Goal: Use online tool/utility: Use online tool/utility

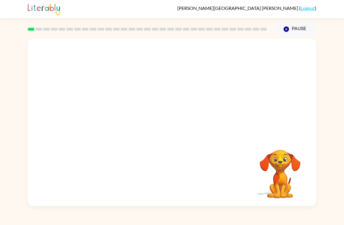
click at [301, 181] on video "Your browser must support playing .mp4 files to use Literably. Please try using…" at bounding box center [280, 170] width 58 height 58
click at [316, 153] on div "Your browser must support playing .mp4 files to use Literably. Please try using…" at bounding box center [172, 121] width 289 height 167
click at [308, 149] on video "Your browser must support playing .mp4 files to use Literably. Please try using…" at bounding box center [280, 170] width 58 height 58
click at [279, 183] on video "Your browser must support playing .mp4 files to use Literably. Please try using…" at bounding box center [280, 170] width 58 height 58
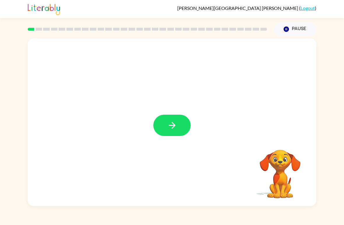
click at [267, 186] on video "Your browser must support playing .mp4 files to use Literably. Please try using…" at bounding box center [280, 170] width 58 height 58
click at [171, 125] on icon "button" at bounding box center [172, 125] width 10 height 10
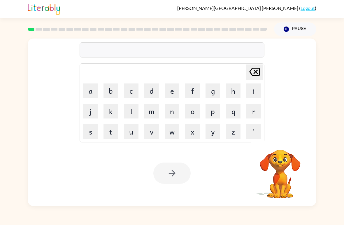
click at [271, 77] on div "[PERSON_NAME] last character input a b c d e f g h i j k l m n o p q r s t u v …" at bounding box center [172, 87] width 289 height 99
click at [271, 76] on div "[PERSON_NAME] last character input a b c d e f g h i j k l m n o p q r s t u v …" at bounding box center [172, 87] width 289 height 99
click at [287, 52] on div "[PERSON_NAME] last character input a b c d e f g h i j k l m n o p q r s t u v …" at bounding box center [172, 87] width 289 height 99
click at [257, 72] on icon "[PERSON_NAME] last character input" at bounding box center [255, 72] width 14 height 14
click at [282, 142] on icon "button" at bounding box center [280, 142] width 8 height 8
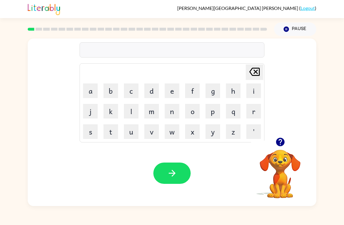
click at [288, 135] on div at bounding box center [280, 141] width 58 height 15
click at [280, 139] on icon "button" at bounding box center [280, 142] width 10 height 10
click at [108, 89] on button "b" at bounding box center [111, 90] width 15 height 15
click at [198, 113] on button "o" at bounding box center [192, 111] width 15 height 15
click at [251, 110] on button "r" at bounding box center [253, 111] width 15 height 15
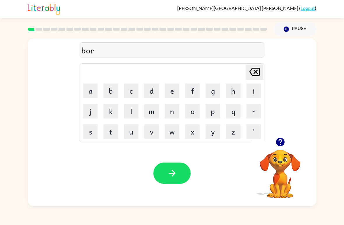
click at [152, 92] on button "d" at bounding box center [151, 90] width 15 height 15
click at [174, 93] on button "e" at bounding box center [172, 90] width 15 height 15
click at [252, 115] on button "r" at bounding box center [253, 111] width 15 height 15
click at [156, 169] on button "button" at bounding box center [171, 172] width 37 height 21
click at [171, 177] on div at bounding box center [171, 172] width 37 height 21
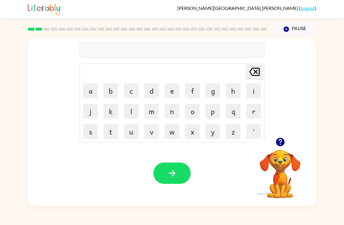
click at [254, 110] on button "r" at bounding box center [253, 111] width 15 height 15
click at [190, 110] on button "o" at bounding box center [192, 111] width 15 height 15
click at [138, 127] on button "u" at bounding box center [131, 131] width 15 height 15
click at [174, 106] on button "n" at bounding box center [172, 111] width 15 height 15
click at [156, 92] on button "d" at bounding box center [151, 90] width 15 height 15
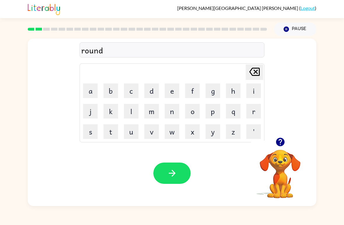
click at [161, 168] on button "button" at bounding box center [171, 172] width 37 height 21
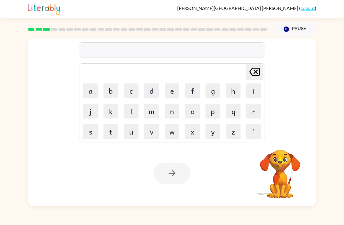
click at [142, 118] on td "m" at bounding box center [152, 111] width 20 height 20
click at [150, 116] on button "m" at bounding box center [151, 111] width 15 height 15
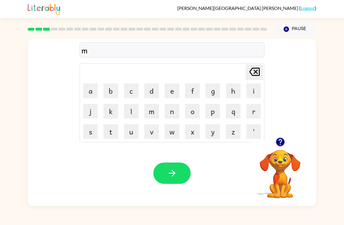
click at [85, 91] on button "a" at bounding box center [90, 90] width 15 height 15
click at [127, 90] on button "c" at bounding box center [131, 90] width 15 height 15
click at [230, 91] on button "h" at bounding box center [233, 90] width 15 height 15
click at [249, 88] on button "i" at bounding box center [253, 90] width 15 height 15
click at [173, 111] on button "n" at bounding box center [172, 111] width 15 height 15
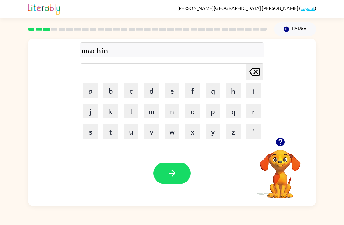
click at [175, 97] on button "e" at bounding box center [172, 90] width 15 height 15
click at [172, 183] on button "button" at bounding box center [171, 172] width 37 height 21
click at [250, 28] on rect at bounding box center [248, 29] width 7 height 3
click at [268, 147] on div at bounding box center [280, 141] width 58 height 15
click at [284, 147] on icon "button" at bounding box center [280, 142] width 10 height 10
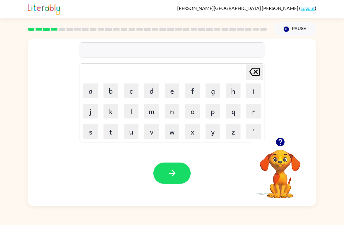
click at [106, 137] on button "t" at bounding box center [111, 131] width 15 height 15
click at [254, 108] on button "r" at bounding box center [253, 111] width 15 height 15
click at [85, 96] on button "a" at bounding box center [90, 90] width 15 height 15
click at [260, 94] on button "i" at bounding box center [253, 90] width 15 height 15
click at [174, 112] on button "n" at bounding box center [172, 111] width 15 height 15
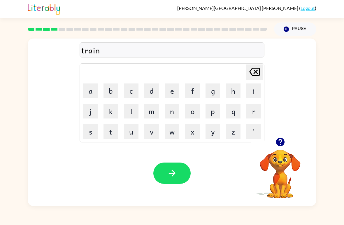
click at [181, 164] on button "button" at bounding box center [171, 172] width 37 height 21
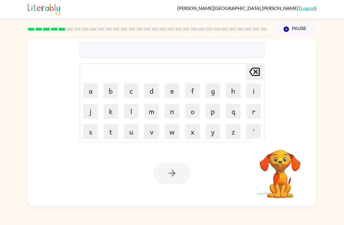
click at [152, 95] on button "d" at bounding box center [151, 90] width 15 height 15
click at [167, 94] on button "e" at bounding box center [172, 90] width 15 height 15
click at [199, 93] on button "f" at bounding box center [192, 90] width 15 height 15
click at [173, 97] on button "e" at bounding box center [172, 90] width 15 height 15
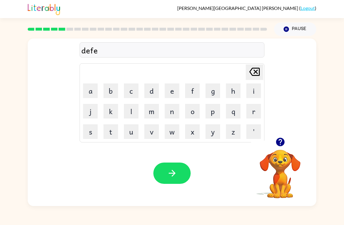
click at [169, 114] on button "n" at bounding box center [172, 111] width 15 height 15
click at [92, 135] on button "s" at bounding box center [90, 131] width 15 height 15
click at [248, 92] on button "i" at bounding box center [253, 90] width 15 height 15
click at [147, 137] on button "v" at bounding box center [151, 131] width 15 height 15
click at [146, 96] on button "d" at bounding box center [151, 90] width 15 height 15
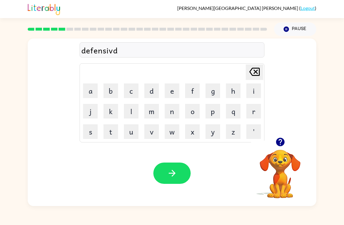
click at [255, 73] on icon at bounding box center [254, 72] width 10 height 8
click at [168, 93] on button "e" at bounding box center [172, 90] width 15 height 15
click at [171, 170] on icon "button" at bounding box center [172, 173] width 10 height 10
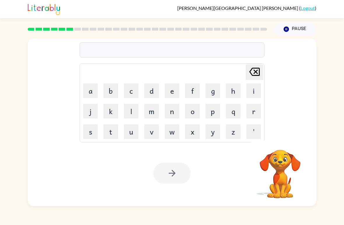
click at [153, 136] on button "v" at bounding box center [151, 131] width 15 height 15
click at [91, 96] on button "a" at bounding box center [90, 90] width 15 height 15
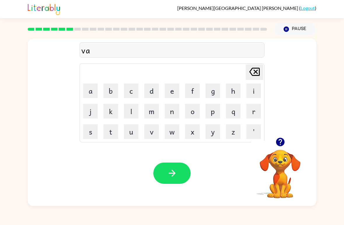
click at [135, 85] on button "c" at bounding box center [131, 90] width 15 height 15
click at [87, 92] on button "a" at bounding box center [90, 90] width 15 height 15
click at [117, 131] on button "t" at bounding box center [111, 131] width 15 height 15
click at [253, 93] on button "i" at bounding box center [253, 90] width 15 height 15
click at [199, 113] on button "o" at bounding box center [192, 111] width 15 height 15
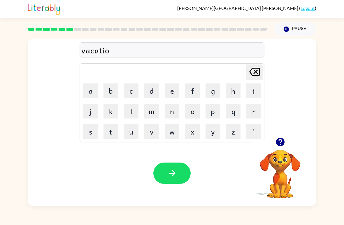
click at [173, 111] on button "n" at bounding box center [172, 111] width 15 height 15
click at [173, 174] on icon "button" at bounding box center [172, 173] width 7 height 7
click at [282, 139] on icon "button" at bounding box center [280, 142] width 8 height 8
click at [203, 119] on td "p" at bounding box center [213, 111] width 20 height 20
click at [210, 116] on button "p" at bounding box center [213, 111] width 15 height 15
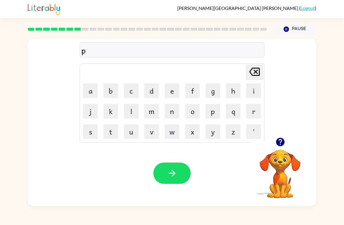
click at [133, 134] on button "u" at bounding box center [131, 131] width 15 height 15
click at [152, 95] on button "d" at bounding box center [151, 90] width 15 height 15
click at [151, 94] on button "d" at bounding box center [151, 90] width 15 height 15
click at [135, 112] on button "l" at bounding box center [131, 111] width 15 height 15
click at [172, 89] on button "e" at bounding box center [172, 90] width 15 height 15
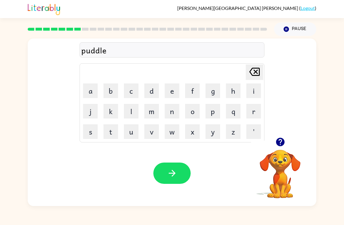
click at [153, 205] on div "Your browser must support playing .mp4 files to use Literably. Please try using…" at bounding box center [172, 173] width 289 height 66
click at [177, 174] on icon "button" at bounding box center [172, 173] width 10 height 10
click at [283, 148] on button "button" at bounding box center [280, 141] width 15 height 15
click at [339, 222] on div "[PERSON_NAME] ( Logout ) Pause Pause Delete Delete last character input a b c d…" at bounding box center [172, 112] width 344 height 225
click at [3, 222] on div "[PERSON_NAME] ( Logout ) Pause Pause Delete Delete last character input a b c d…" at bounding box center [172, 112] width 344 height 225
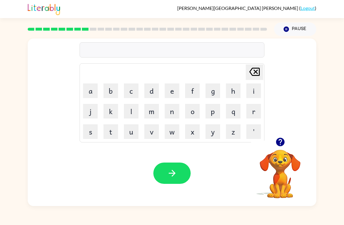
click at [3, 222] on div "[PERSON_NAME] ( Logout ) Pause Pause Delete Delete last character input a b c d…" at bounding box center [172, 112] width 344 height 225
click at [4, 195] on div "[PERSON_NAME] last character input a b c d e f g h i j k l m n o p q r s t u v …" at bounding box center [172, 121] width 344 height 170
click at [278, 148] on button "button" at bounding box center [280, 141] width 15 height 15
click at [250, 90] on button "i" at bounding box center [253, 90] width 15 height 15
click at [251, 113] on button "r" at bounding box center [253, 111] width 15 height 15
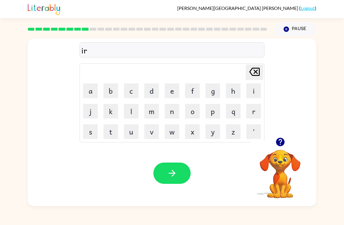
click at [261, 73] on icon "[PERSON_NAME] last character input" at bounding box center [255, 72] width 14 height 14
click at [166, 111] on button "n" at bounding box center [172, 111] width 15 height 15
click at [260, 71] on icon at bounding box center [254, 72] width 10 height 8
click at [121, 2] on div "[PERSON_NAME] ( Logout )" at bounding box center [172, 9] width 289 height 18
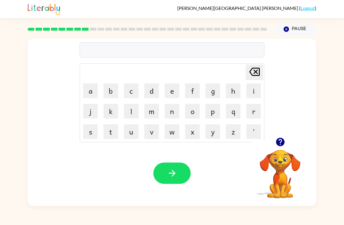
click at [283, 144] on icon "button" at bounding box center [280, 142] width 8 height 8
click at [152, 110] on button "m" at bounding box center [151, 111] width 15 height 15
click at [251, 92] on button "i" at bounding box center [253, 90] width 15 height 15
click at [251, 113] on button "r" at bounding box center [253, 111] width 15 height 15
click at [90, 92] on button "a" at bounding box center [90, 90] width 15 height 15
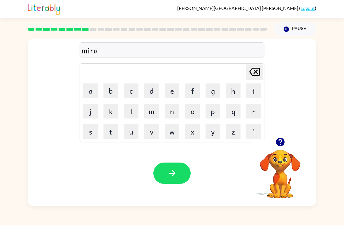
click at [134, 94] on button "c" at bounding box center [131, 90] width 15 height 15
click at [130, 115] on button "l" at bounding box center [131, 111] width 15 height 15
click at [171, 98] on button "e" at bounding box center [172, 90] width 15 height 15
click at [167, 174] on icon "button" at bounding box center [172, 173] width 10 height 10
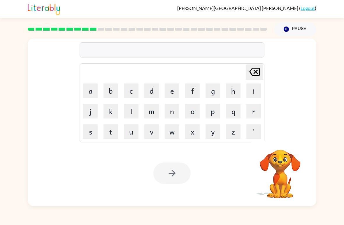
click at [153, 110] on button "m" at bounding box center [151, 111] width 15 height 15
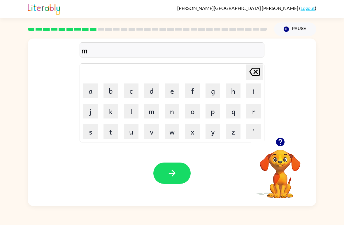
click at [251, 92] on button "i" at bounding box center [253, 90] width 15 height 15
click at [150, 89] on button "d" at bounding box center [151, 90] width 15 height 15
click at [155, 113] on button "m" at bounding box center [151, 111] width 15 height 15
click at [192, 115] on button "o" at bounding box center [192, 111] width 15 height 15
click at [250, 109] on button "r" at bounding box center [253, 111] width 15 height 15
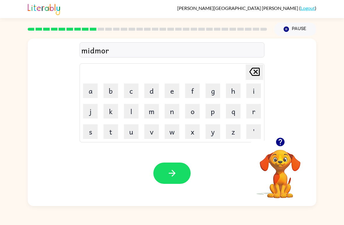
click at [176, 118] on button "n" at bounding box center [172, 111] width 15 height 15
click at [256, 88] on button "i" at bounding box center [253, 90] width 15 height 15
click at [173, 112] on button "n" at bounding box center [172, 111] width 15 height 15
click at [209, 90] on button "g" at bounding box center [213, 90] width 15 height 15
click at [170, 169] on icon "button" at bounding box center [172, 173] width 10 height 10
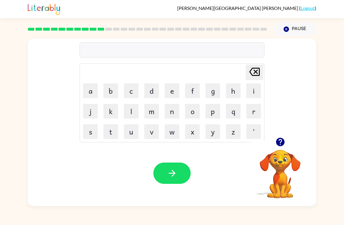
click at [279, 138] on icon "button" at bounding box center [280, 142] width 10 height 10
click at [152, 97] on button "d" at bounding box center [151, 90] width 15 height 15
click at [252, 91] on button "i" at bounding box center [253, 90] width 15 height 15
click at [94, 125] on button "s" at bounding box center [90, 131] width 15 height 15
click at [108, 138] on button "t" at bounding box center [111, 131] width 15 height 15
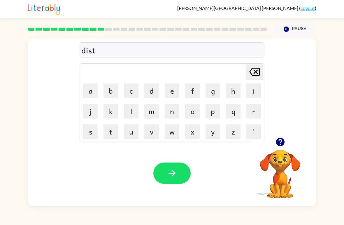
click at [256, 117] on button "r" at bounding box center [253, 111] width 15 height 15
click at [127, 138] on button "u" at bounding box center [131, 131] width 15 height 15
click at [87, 134] on button "s" at bounding box center [90, 131] width 15 height 15
click at [118, 125] on button "t" at bounding box center [111, 131] width 15 height 15
click at [189, 178] on button "button" at bounding box center [171, 172] width 37 height 21
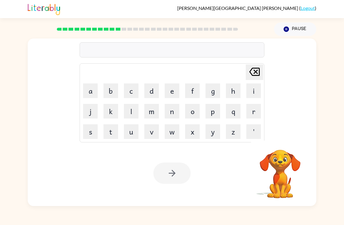
click at [10, 225] on html "[PERSON_NAME] ( Logout ) Pause Pause Delete Delete last character input a b c d…" at bounding box center [172, 112] width 344 height 225
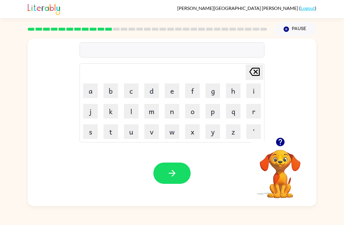
click at [146, 79] on td "[PERSON_NAME] last character input" at bounding box center [171, 72] width 183 height 16
click at [151, 73] on td "[PERSON_NAME] last character input" at bounding box center [171, 72] width 183 height 16
click at [257, 113] on button "r" at bounding box center [253, 111] width 15 height 15
click at [193, 115] on button "o" at bounding box center [192, 111] width 15 height 15
click at [151, 96] on button "d" at bounding box center [151, 90] width 15 height 15
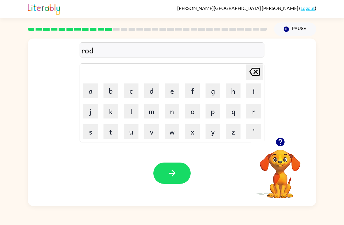
click at [168, 93] on button "e" at bounding box center [172, 90] width 15 height 15
click at [171, 169] on icon "button" at bounding box center [172, 173] width 10 height 10
click at [147, 139] on button "v" at bounding box center [151, 131] width 15 height 15
click at [256, 73] on icon at bounding box center [254, 72] width 10 height 8
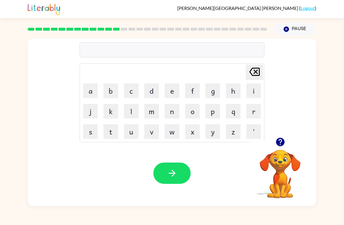
click at [130, 134] on button "u" at bounding box center [131, 131] width 15 height 15
click at [235, 113] on button "q" at bounding box center [233, 111] width 15 height 15
click at [263, 64] on div "uq Delete Delete last character input a b c d e f g h i j k l m n o p q r s t u…" at bounding box center [172, 88] width 185 height 109
click at [263, 63] on div "uq Delete Delete last character input a b c d e f g h i j k l m n o p q r s t u…" at bounding box center [172, 88] width 185 height 109
click at [258, 71] on icon "[PERSON_NAME] last character input" at bounding box center [255, 72] width 14 height 14
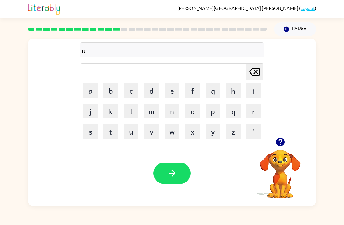
click at [214, 116] on button "p" at bounding box center [213, 111] width 15 height 15
click at [213, 92] on button "g" at bounding box center [213, 90] width 15 height 15
click at [252, 111] on button "r" at bounding box center [253, 111] width 15 height 15
click at [96, 89] on button "a" at bounding box center [90, 90] width 15 height 15
click at [157, 94] on button "d" at bounding box center [151, 90] width 15 height 15
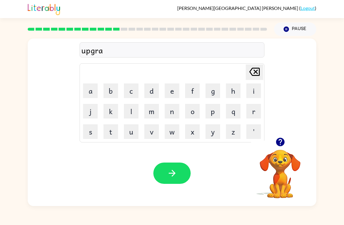
click at [171, 93] on button "e" at bounding box center [172, 90] width 15 height 15
click at [163, 173] on button "button" at bounding box center [171, 172] width 37 height 21
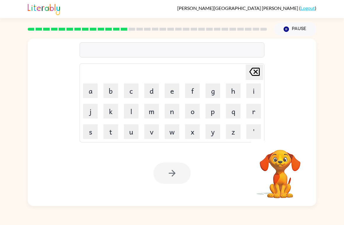
click at [154, 112] on button "m" at bounding box center [151, 111] width 15 height 15
click at [87, 92] on button "a" at bounding box center [90, 90] width 15 height 15
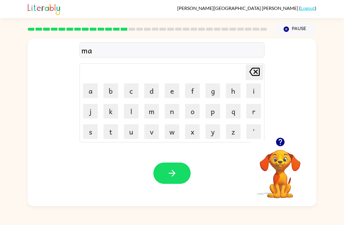
click at [153, 92] on button "d" at bounding box center [151, 90] width 15 height 15
click at [175, 111] on button "n" at bounding box center [172, 111] width 15 height 15
click at [175, 93] on button "e" at bounding box center [172, 90] width 15 height 15
click at [90, 134] on button "s" at bounding box center [90, 131] width 15 height 15
click at [89, 134] on button "s" at bounding box center [90, 131] width 15 height 15
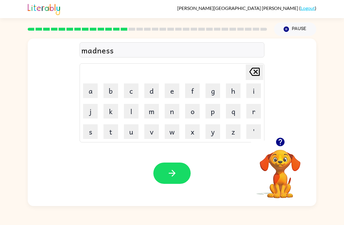
click at [173, 171] on icon "button" at bounding box center [172, 173] width 7 height 7
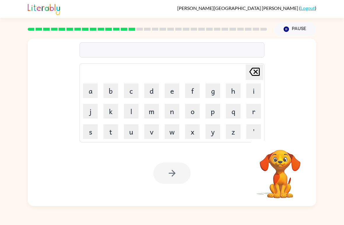
click at [109, 87] on button "b" at bounding box center [111, 90] width 15 height 15
click at [204, 115] on td "p" at bounding box center [213, 111] width 20 height 20
click at [195, 114] on button "o" at bounding box center [192, 111] width 15 height 15
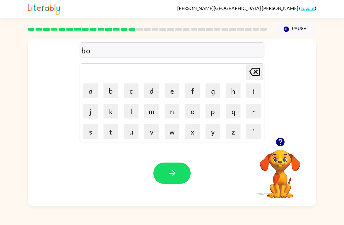
click at [175, 112] on button "n" at bounding box center [172, 111] width 15 height 15
click at [138, 129] on button "u" at bounding box center [131, 131] width 15 height 15
click at [90, 137] on button "s" at bounding box center [90, 131] width 15 height 15
click at [169, 176] on icon "button" at bounding box center [172, 173] width 10 height 10
click at [88, 136] on button "s" at bounding box center [90, 131] width 15 height 15
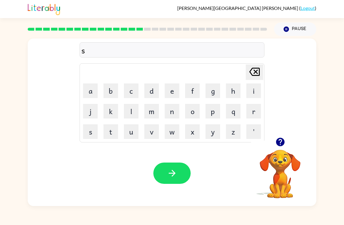
click at [176, 134] on button "w" at bounding box center [172, 131] width 15 height 15
click at [195, 112] on button "o" at bounding box center [192, 111] width 15 height 15
click at [256, 114] on button "r" at bounding box center [253, 111] width 15 height 15
click at [158, 104] on button "m" at bounding box center [151, 111] width 15 height 15
click at [169, 169] on icon "button" at bounding box center [172, 173] width 10 height 10
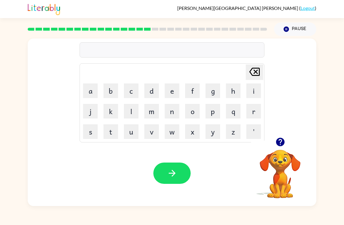
click at [344, 68] on div "[PERSON_NAME] last character input a b c d e f g h i j k l m n o p q r s t u v …" at bounding box center [172, 121] width 344 height 170
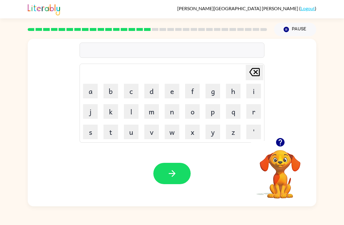
click at [282, 144] on icon "button" at bounding box center [280, 142] width 8 height 8
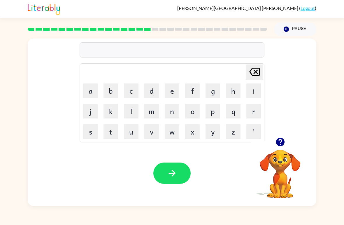
click at [215, 97] on button "g" at bounding box center [213, 90] width 15 height 15
click at [253, 115] on button "r" at bounding box center [253, 111] width 15 height 15
click at [91, 96] on button "a" at bounding box center [90, 90] width 15 height 15
click at [152, 111] on button "m" at bounding box center [151, 111] width 15 height 15
click at [171, 187] on div "Your browser must support playing .mp4 files to use Literably. Please try using…" at bounding box center [172, 173] width 289 height 66
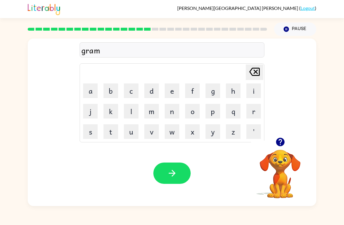
click at [184, 176] on button "button" at bounding box center [171, 172] width 37 height 21
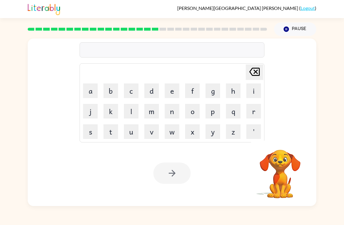
click at [179, 174] on div at bounding box center [171, 172] width 37 height 21
click at [279, 148] on button "button" at bounding box center [280, 141] width 15 height 15
click at [274, 139] on button "button" at bounding box center [280, 141] width 15 height 15
click at [153, 87] on button "d" at bounding box center [151, 90] width 15 height 15
click at [252, 73] on icon "[PERSON_NAME] last character input" at bounding box center [255, 72] width 14 height 14
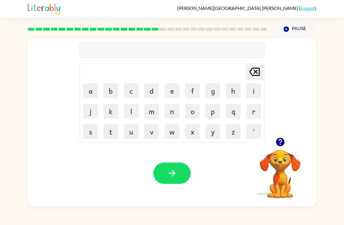
click at [252, 72] on icon "[PERSON_NAME] last character input" at bounding box center [255, 72] width 14 height 14
click at [119, 82] on td "b" at bounding box center [111, 91] width 20 height 20
click at [107, 97] on button "b" at bounding box center [111, 90] width 15 height 15
click at [252, 110] on button "r" at bounding box center [253, 111] width 15 height 15
click at [249, 91] on button "i" at bounding box center [253, 90] width 15 height 15
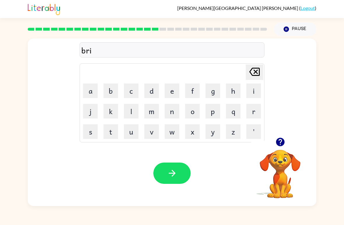
click at [153, 110] on button "m" at bounding box center [151, 111] width 15 height 15
click at [245, 94] on td "i" at bounding box center [254, 91] width 20 height 20
click at [251, 92] on button "i" at bounding box center [253, 90] width 15 height 15
click at [169, 113] on button "n" at bounding box center [172, 111] width 15 height 15
click at [212, 94] on button "g" at bounding box center [213, 90] width 15 height 15
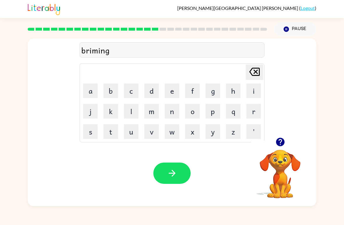
click at [173, 173] on icon "button" at bounding box center [172, 173] width 10 height 10
click at [29, 220] on div "[PERSON_NAME] ( Logout ) Pause Pause Delete Delete last character input a b c d…" at bounding box center [172, 112] width 344 height 225
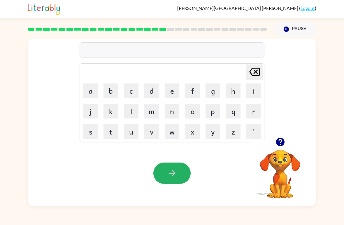
click at [284, 142] on icon "button" at bounding box center [280, 142] width 8 height 8
click at [253, 114] on button "r" at bounding box center [253, 111] width 15 height 15
click at [26, 219] on div "[PERSON_NAME] ( Logout ) Pause Pause r Delete Delete last character input a b c…" at bounding box center [172, 112] width 344 height 225
click at [25, 219] on div "[PERSON_NAME] ( Logout ) Pause Pause r Delete Delete last character input a b c…" at bounding box center [172, 112] width 344 height 225
click at [173, 91] on button "e" at bounding box center [172, 90] width 15 height 15
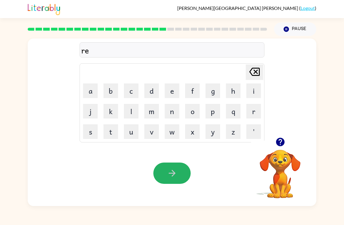
click at [91, 91] on button "a" at bounding box center [90, 90] width 15 height 15
click at [91, 135] on button "s" at bounding box center [90, 131] width 15 height 15
click at [111, 109] on button "k" at bounding box center [111, 111] width 15 height 15
click at [169, 92] on button "e" at bounding box center [172, 90] width 15 height 15
click at [92, 133] on button "s" at bounding box center [90, 131] width 15 height 15
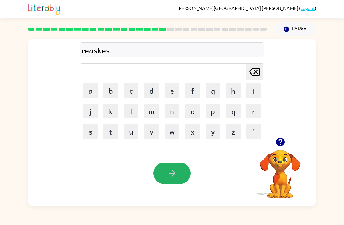
click at [110, 127] on button "t" at bounding box center [111, 131] width 15 height 15
click at [174, 175] on icon "button" at bounding box center [172, 173] width 7 height 7
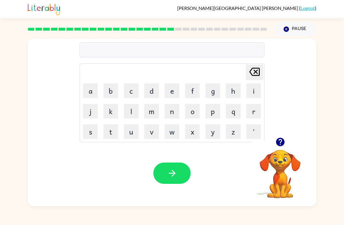
click at [332, 134] on div "[PERSON_NAME] last character input a b c d e f g h i j k l m n o p q r s t u v …" at bounding box center [172, 121] width 344 height 170
click at [328, 87] on div "[PERSON_NAME] last character input a b c d e f g h i j k l m n o p q r s t u v …" at bounding box center [172, 121] width 344 height 170
click at [339, 98] on div "[PERSON_NAME] last character input a b c d e f g h i j k l m n o p q r s t u v …" at bounding box center [172, 121] width 344 height 170
click at [286, 140] on button "button" at bounding box center [280, 141] width 15 height 15
click at [90, 92] on button "a" at bounding box center [90, 90] width 15 height 15
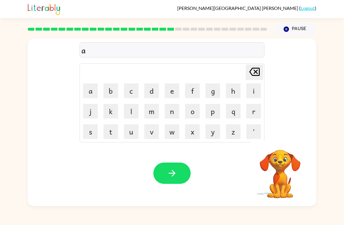
click at [253, 109] on button "r" at bounding box center [253, 111] width 15 height 15
click at [106, 135] on button "t" at bounding box center [111, 131] width 15 height 15
click at [167, 134] on button "w" at bounding box center [172, 131] width 15 height 15
click at [169, 90] on button "e" at bounding box center [172, 90] width 15 height 15
click at [164, 167] on button "button" at bounding box center [171, 172] width 37 height 21
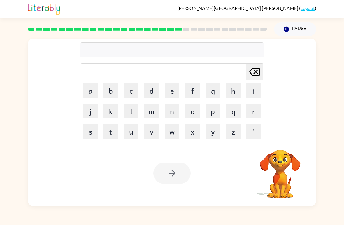
click at [188, 89] on button "f" at bounding box center [192, 90] width 15 height 15
click at [190, 116] on button "o" at bounding box center [192, 111] width 15 height 15
click at [130, 112] on button "l" at bounding box center [131, 111] width 15 height 15
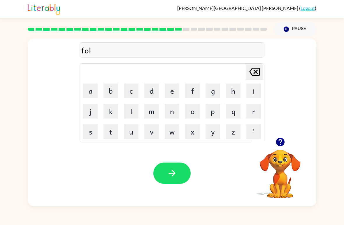
click at [197, 112] on button "o" at bounding box center [192, 111] width 15 height 15
click at [174, 134] on button "w" at bounding box center [172, 131] width 15 height 15
click at [169, 90] on button "e" at bounding box center [172, 90] width 15 height 15
click at [150, 91] on button "d" at bounding box center [151, 90] width 15 height 15
click at [167, 172] on icon "button" at bounding box center [172, 173] width 10 height 10
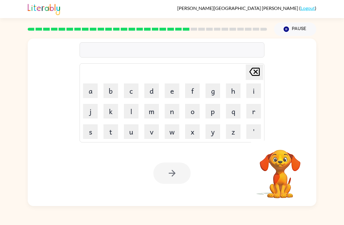
click at [122, 90] on td "c" at bounding box center [131, 91] width 20 height 20
click at [136, 96] on button "c" at bounding box center [131, 90] width 15 height 15
click at [165, 91] on button "e" at bounding box center [172, 90] width 15 height 15
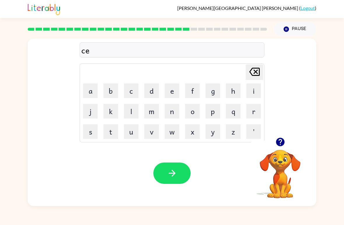
click at [169, 113] on button "n" at bounding box center [172, 111] width 15 height 15
click at [112, 131] on button "t" at bounding box center [111, 131] width 15 height 15
click at [171, 87] on button "e" at bounding box center [172, 90] width 15 height 15
click at [208, 116] on button "p" at bounding box center [213, 111] width 15 height 15
click at [247, 99] on td "i" at bounding box center [254, 91] width 20 height 20
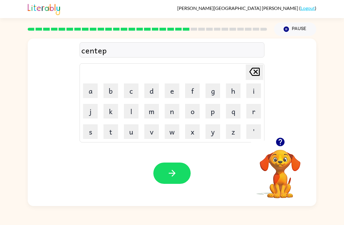
click at [250, 97] on button "i" at bounding box center [253, 90] width 15 height 15
click at [174, 91] on button "e" at bounding box center [172, 90] width 15 height 15
click at [144, 93] on button "d" at bounding box center [151, 90] width 15 height 15
click at [90, 56] on div "centepied" at bounding box center [171, 50] width 181 height 12
click at [169, 157] on div "Your browser must support playing .mp4 files to use Literably. Please try using…" at bounding box center [172, 173] width 289 height 66
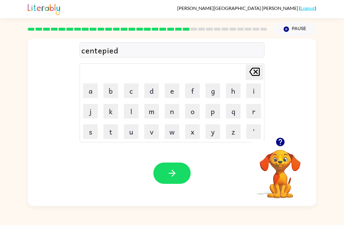
click at [147, 173] on div "Your browser must support playing .mp4 files to use Literably. Please try using…" at bounding box center [172, 173] width 289 height 66
click at [172, 176] on icon "button" at bounding box center [172, 173] width 10 height 10
click at [91, 135] on button "s" at bounding box center [90, 131] width 15 height 15
click at [132, 137] on button "u" at bounding box center [131, 131] width 15 height 15
click at [93, 127] on button "s" at bounding box center [90, 131] width 15 height 15
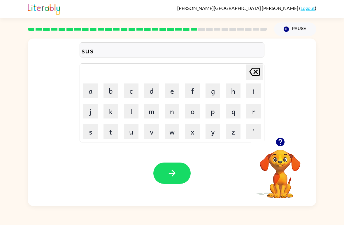
click at [108, 132] on button "t" at bounding box center [111, 131] width 15 height 15
click at [93, 96] on button "a" at bounding box center [90, 90] width 15 height 15
click at [260, 94] on button "i" at bounding box center [253, 90] width 15 height 15
click at [175, 113] on button "n" at bounding box center [172, 111] width 15 height 15
click at [159, 157] on div "Your browser must support playing .mp4 files to use Literably. Please try using…" at bounding box center [172, 173] width 289 height 66
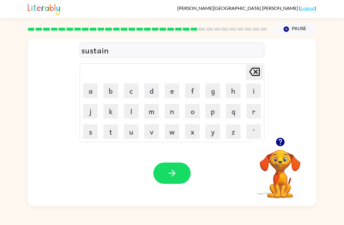
click at [167, 168] on button "button" at bounding box center [171, 172] width 37 height 21
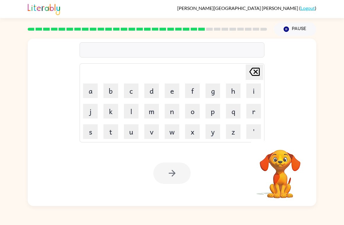
click at [194, 89] on button "f" at bounding box center [192, 90] width 15 height 15
click at [192, 113] on button "o" at bounding box center [192, 111] width 15 height 15
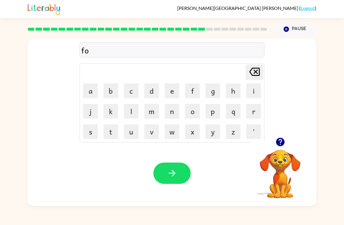
click at [281, 146] on icon "button" at bounding box center [280, 142] width 8 height 8
click at [253, 114] on button "r" at bounding box center [253, 111] width 15 height 15
click at [173, 139] on button "w" at bounding box center [172, 131] width 15 height 15
click at [89, 90] on button "a" at bounding box center [90, 90] width 15 height 15
click at [251, 118] on button "r" at bounding box center [253, 111] width 15 height 15
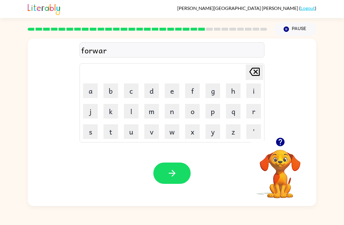
click at [154, 89] on button "d" at bounding box center [151, 90] width 15 height 15
click at [156, 171] on button "button" at bounding box center [171, 172] width 37 height 21
click at [253, 113] on button "r" at bounding box center [253, 111] width 15 height 15
click at [175, 94] on button "e" at bounding box center [172, 90] width 15 height 15
click at [132, 108] on button "l" at bounding box center [131, 111] width 15 height 15
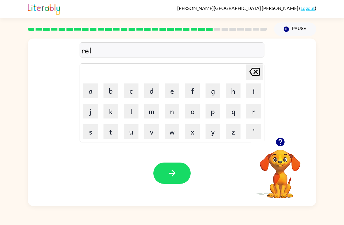
click at [96, 88] on button "a" at bounding box center [90, 90] width 15 height 15
click at [108, 127] on button "t" at bounding box center [111, 131] width 15 height 15
click at [165, 93] on button "e" at bounding box center [172, 90] width 15 height 15
click at [145, 88] on button "d" at bounding box center [151, 90] width 15 height 15
click at [172, 180] on button "button" at bounding box center [171, 172] width 37 height 21
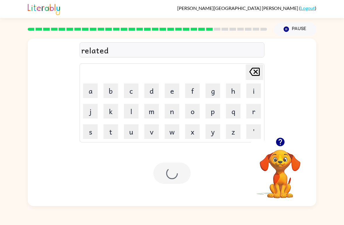
click at [172, 180] on div at bounding box center [171, 172] width 37 height 21
click at [2, 96] on div "[PERSON_NAME] last character input a b c d e f g h i j k l m n o p q r s t u v …" at bounding box center [172, 121] width 344 height 170
click at [220, 93] on button "g" at bounding box center [213, 90] width 15 height 15
click at [194, 113] on button "o" at bounding box center [192, 111] width 15 height 15
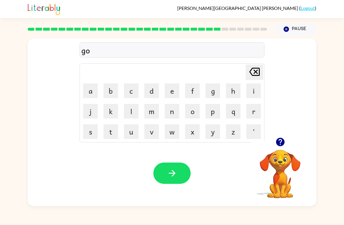
click at [114, 89] on button "b" at bounding box center [111, 90] width 15 height 15
click at [136, 117] on button "l" at bounding box center [131, 111] width 15 height 15
click at [250, 90] on button "i" at bounding box center [253, 90] width 15 height 15
click at [172, 115] on button "n" at bounding box center [172, 111] width 15 height 15
click at [185, 172] on button "button" at bounding box center [171, 172] width 37 height 21
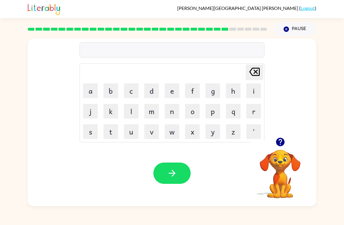
click at [283, 139] on icon "button" at bounding box center [280, 142] width 10 height 10
click at [132, 111] on button "l" at bounding box center [131, 111] width 15 height 15
click at [133, 134] on button "u" at bounding box center [131, 131] width 15 height 15
click at [152, 110] on button "m" at bounding box center [151, 111] width 15 height 15
click at [174, 87] on button "e" at bounding box center [172, 90] width 15 height 15
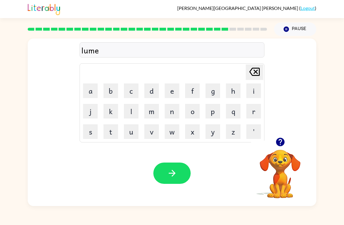
click at [253, 117] on button "r" at bounding box center [253, 111] width 15 height 15
click at [253, 74] on icon "[PERSON_NAME] last character input" at bounding box center [255, 72] width 14 height 14
click at [155, 92] on button "d" at bounding box center [151, 90] width 15 height 15
click at [256, 67] on icon "[PERSON_NAME] last character input" at bounding box center [255, 72] width 14 height 14
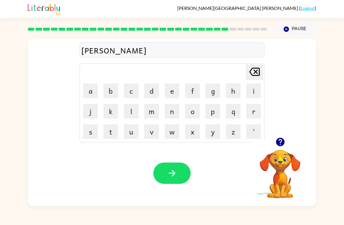
click at [115, 90] on button "b" at bounding box center [111, 90] width 15 height 15
click at [173, 88] on button "e" at bounding box center [172, 90] width 15 height 15
click at [254, 116] on button "r" at bounding box center [253, 111] width 15 height 15
click at [88, 110] on button "j" at bounding box center [90, 111] width 15 height 15
click at [92, 93] on button "a" at bounding box center [90, 90] width 15 height 15
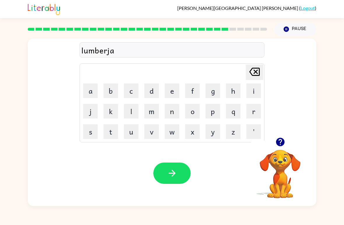
click at [132, 90] on button "c" at bounding box center [131, 90] width 15 height 15
click at [112, 118] on button "k" at bounding box center [111, 111] width 15 height 15
click at [160, 170] on button "button" at bounding box center [171, 172] width 37 height 21
click at [159, 170] on div at bounding box center [171, 172] width 37 height 21
